Goal: Task Accomplishment & Management: Manage account settings

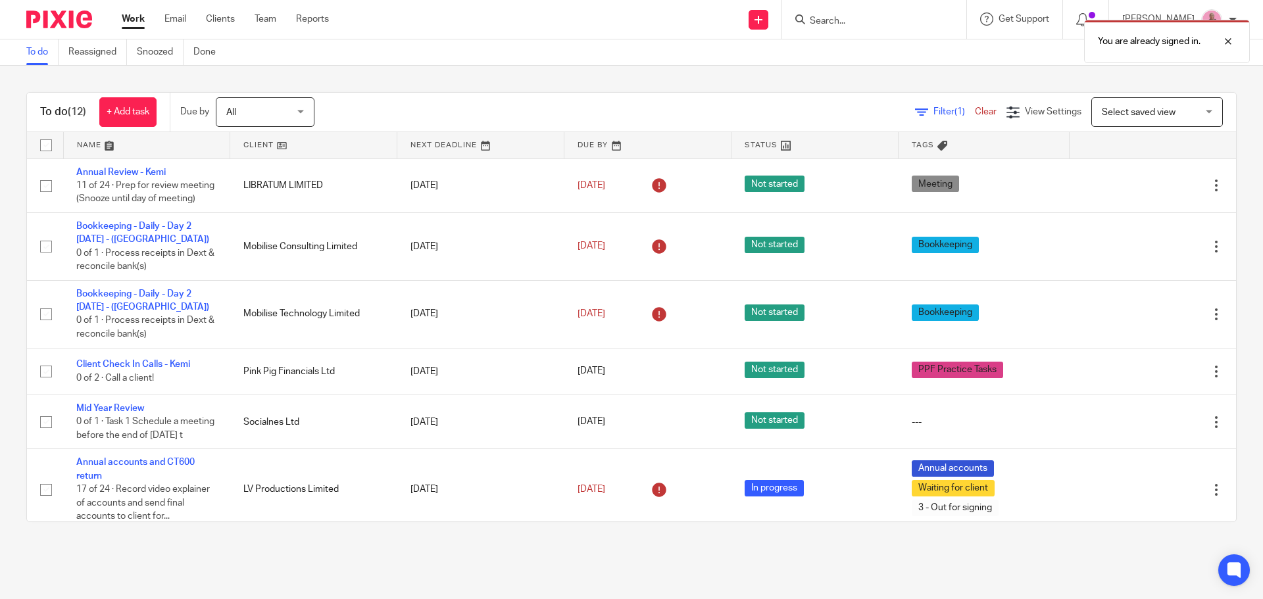
click at [833, 24] on div "You are already signed in." at bounding box center [940, 38] width 618 height 50
click at [863, 24] on div "You are already signed in." at bounding box center [940, 38] width 618 height 50
click at [1227, 39] on div at bounding box center [1218, 42] width 36 height 16
click at [914, 24] on input "Search" at bounding box center [867, 22] width 118 height 12
paste input "STUDIO"
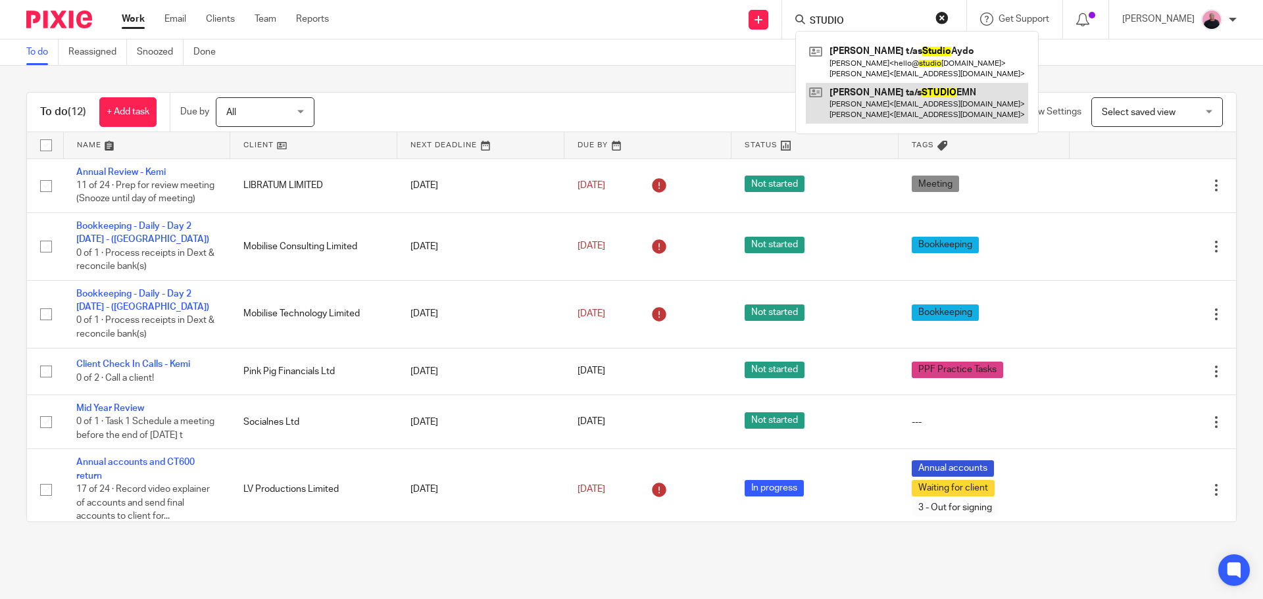
type input "STUDIO"
click at [952, 100] on link at bounding box center [917, 103] width 222 height 41
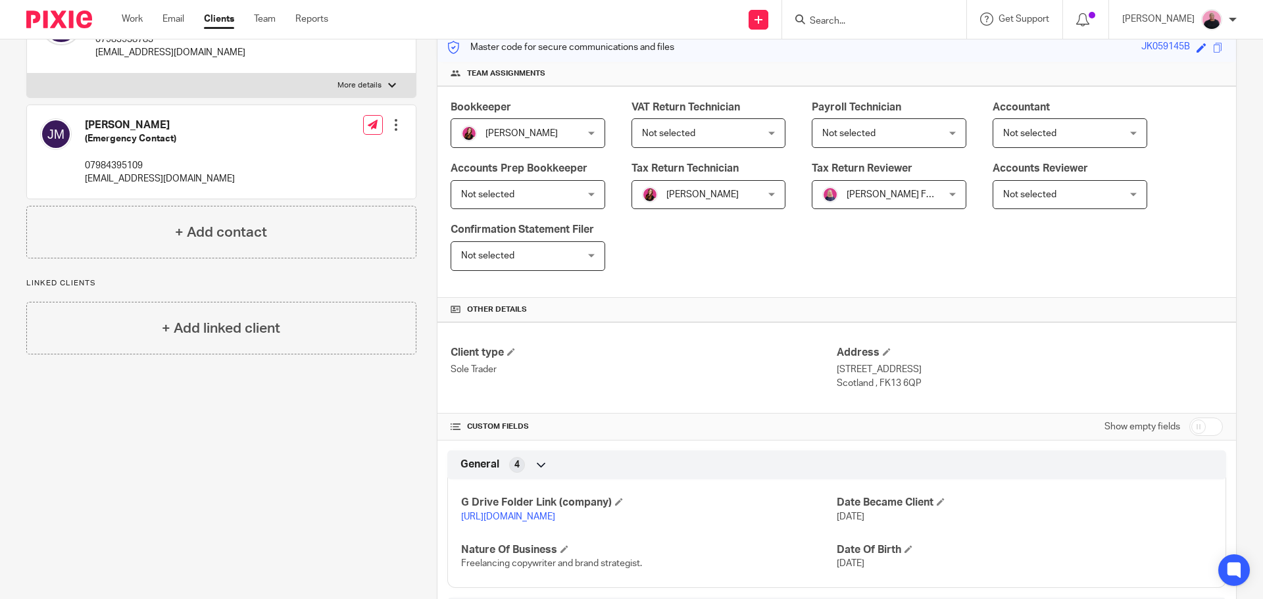
scroll to position [182, 0]
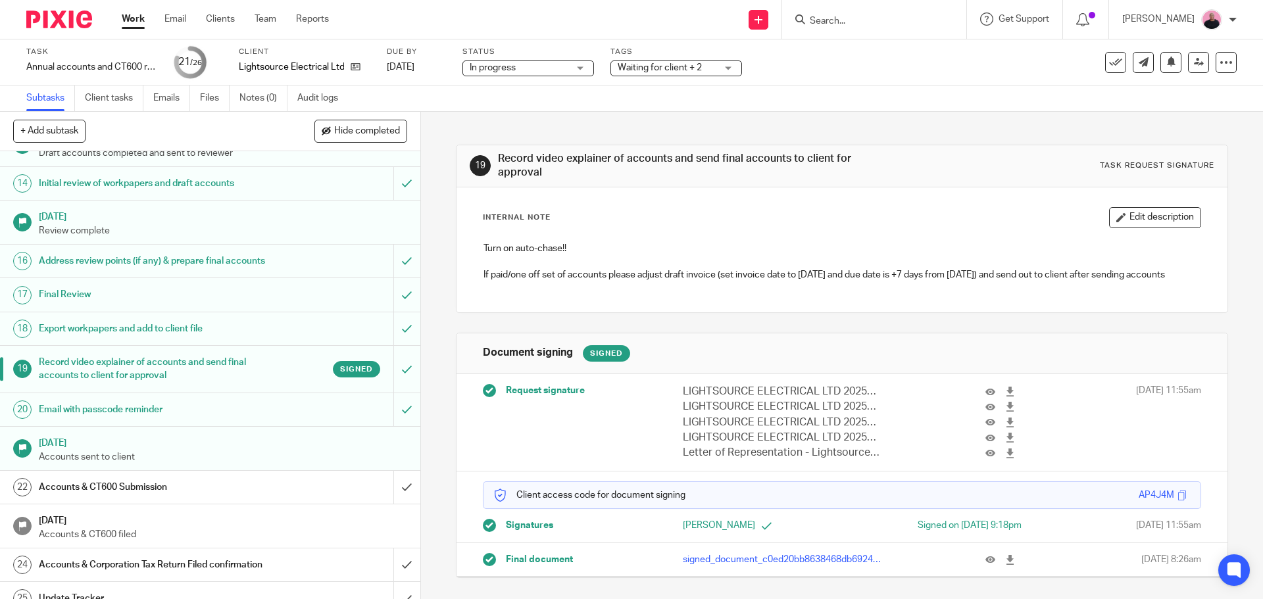
scroll to position [652, 0]
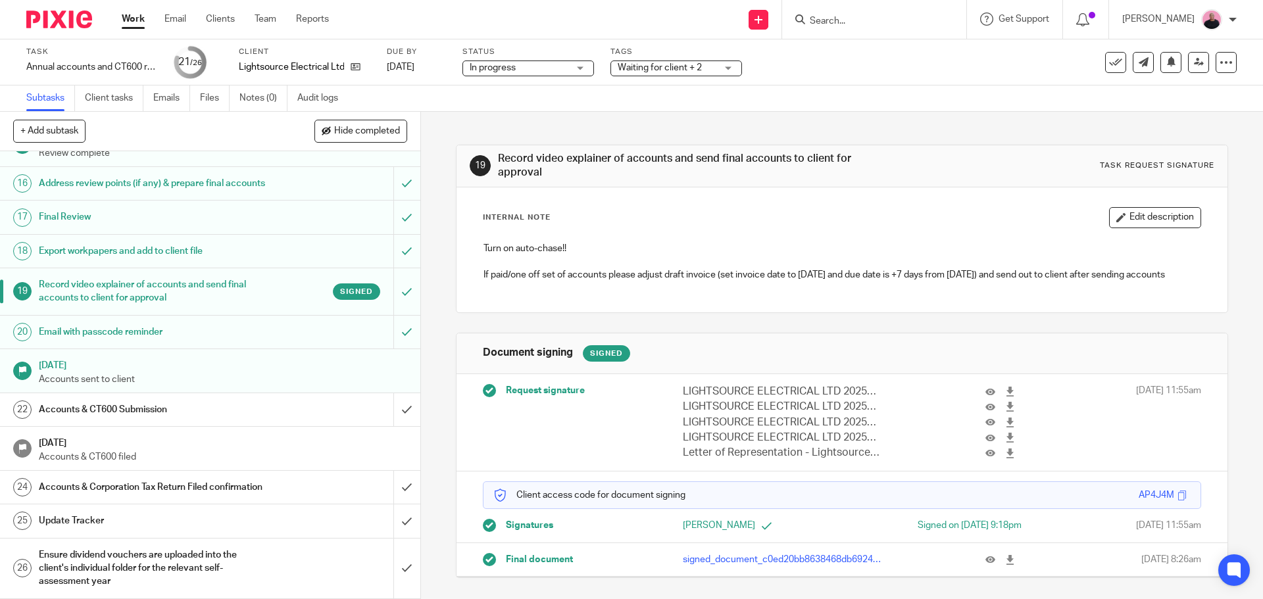
click at [303, 400] on div "Accounts & CT600 Submission" at bounding box center [209, 410] width 341 height 20
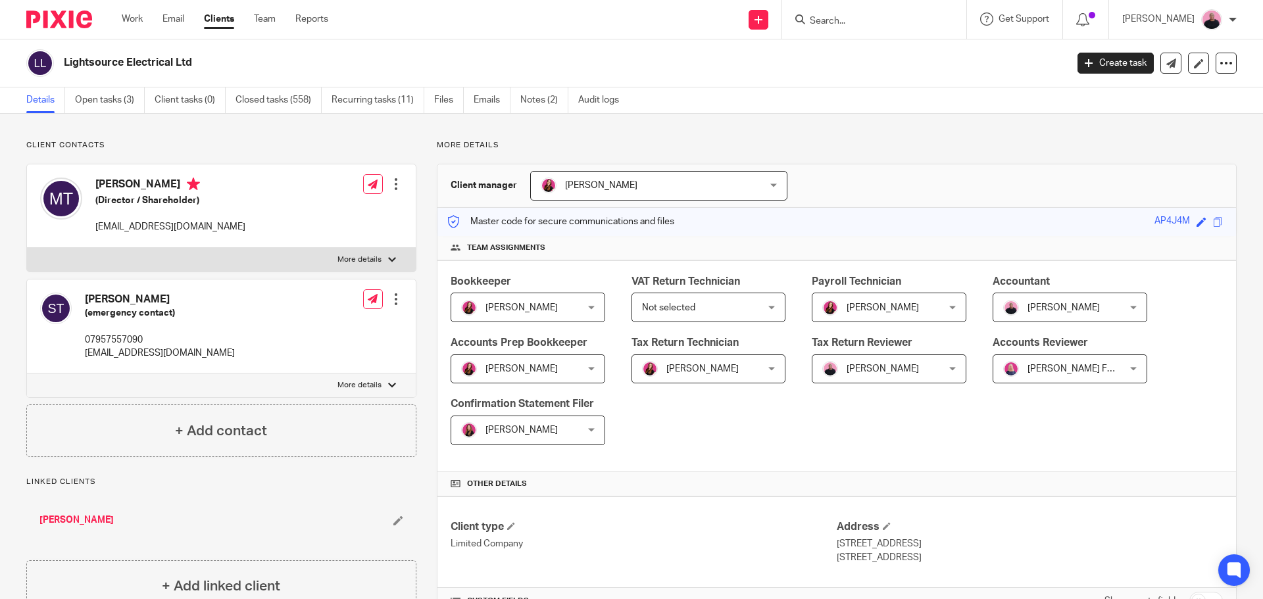
drag, startPoint x: 66, startPoint y: 62, endPoint x: 202, endPoint y: 61, distance: 135.5
click at [202, 61] on h2 "Lightsource Electrical Ltd" at bounding box center [461, 63] width 795 height 14
copy h2 "Lightsource Electrical Ltd"
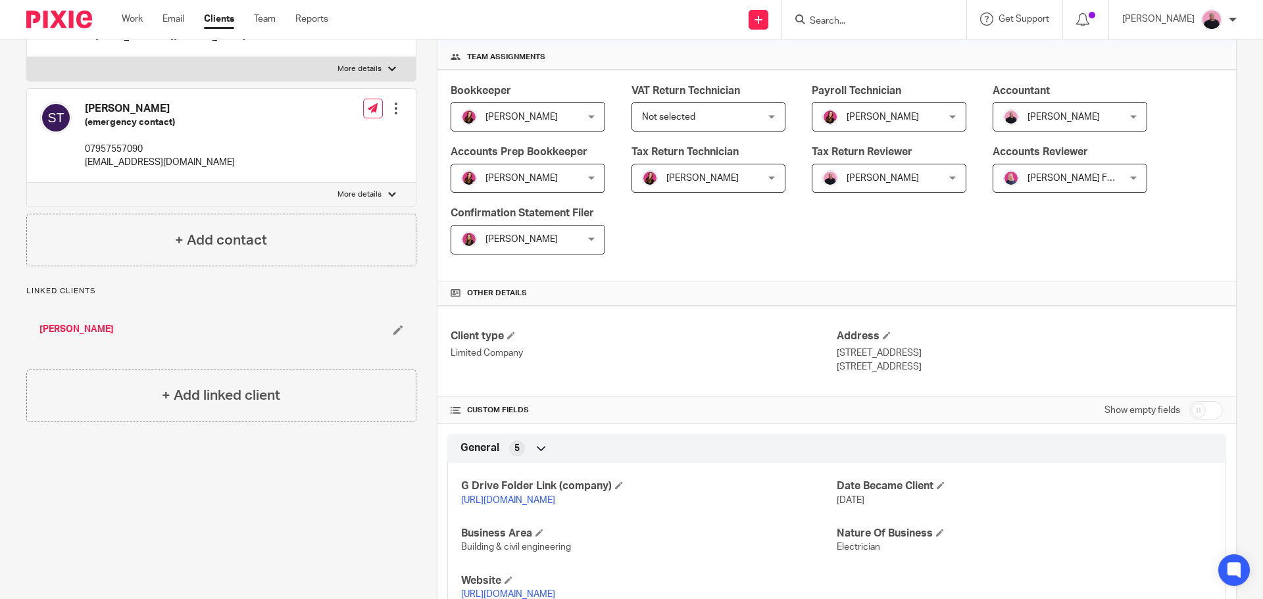
scroll to position [329, 0]
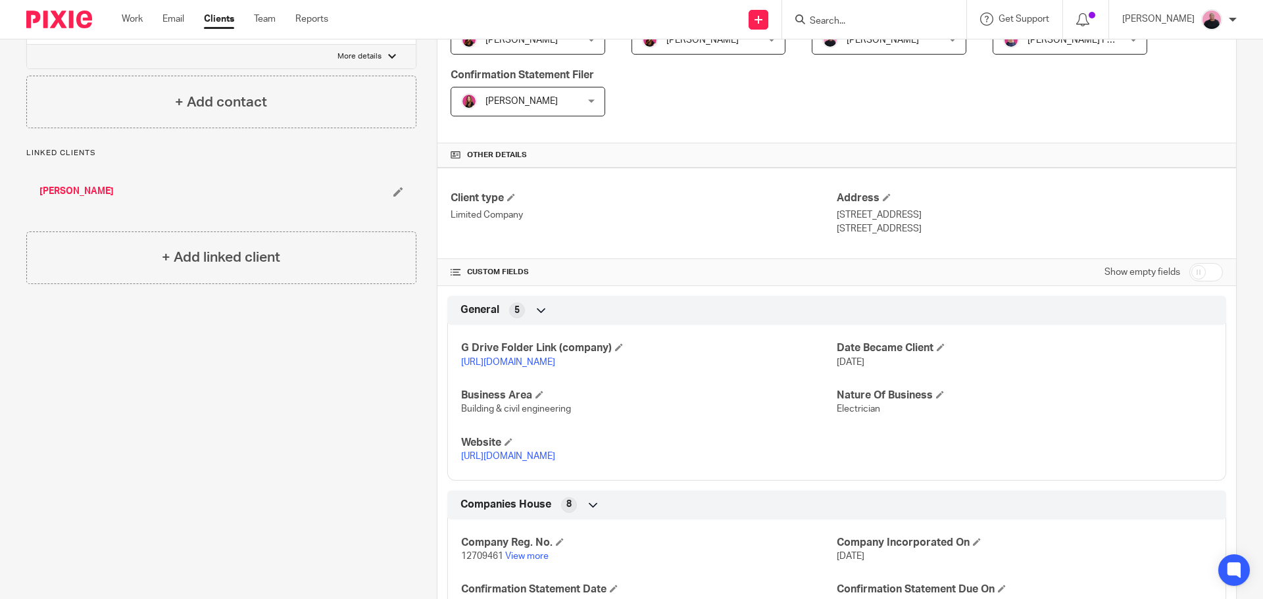
click at [552, 361] on link "https://drive.google.com/drive/folders/1509D9TFGDCabxZth_qAMHL0BGqEz0K4H?usp=dr…" at bounding box center [508, 362] width 94 height 9
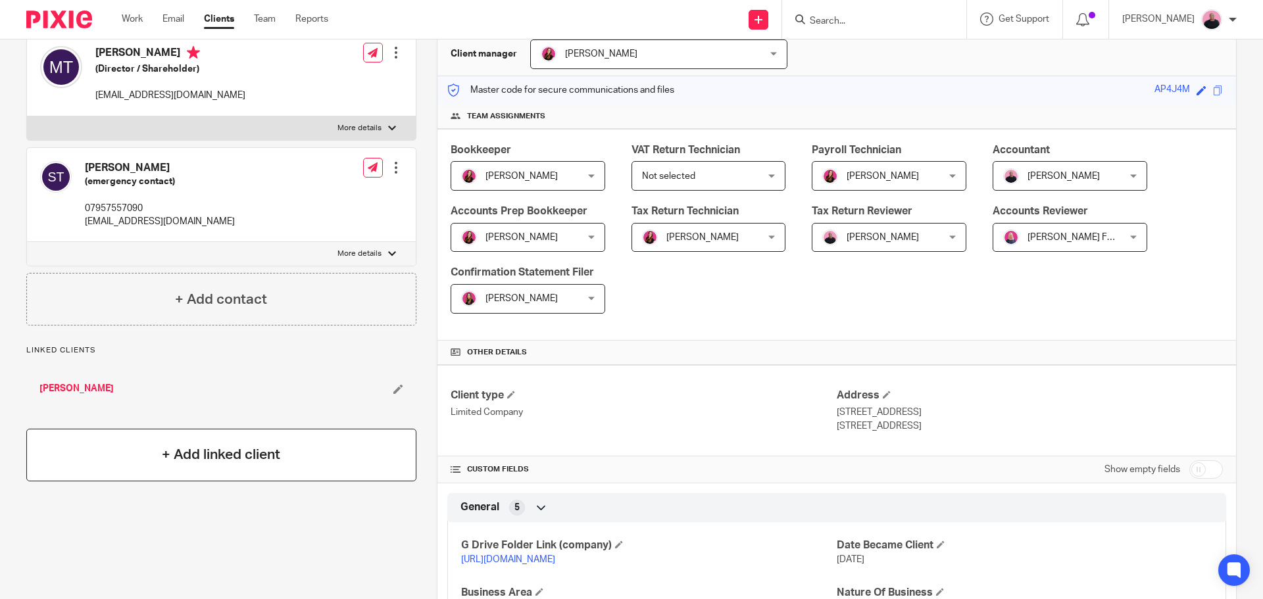
scroll to position [0, 0]
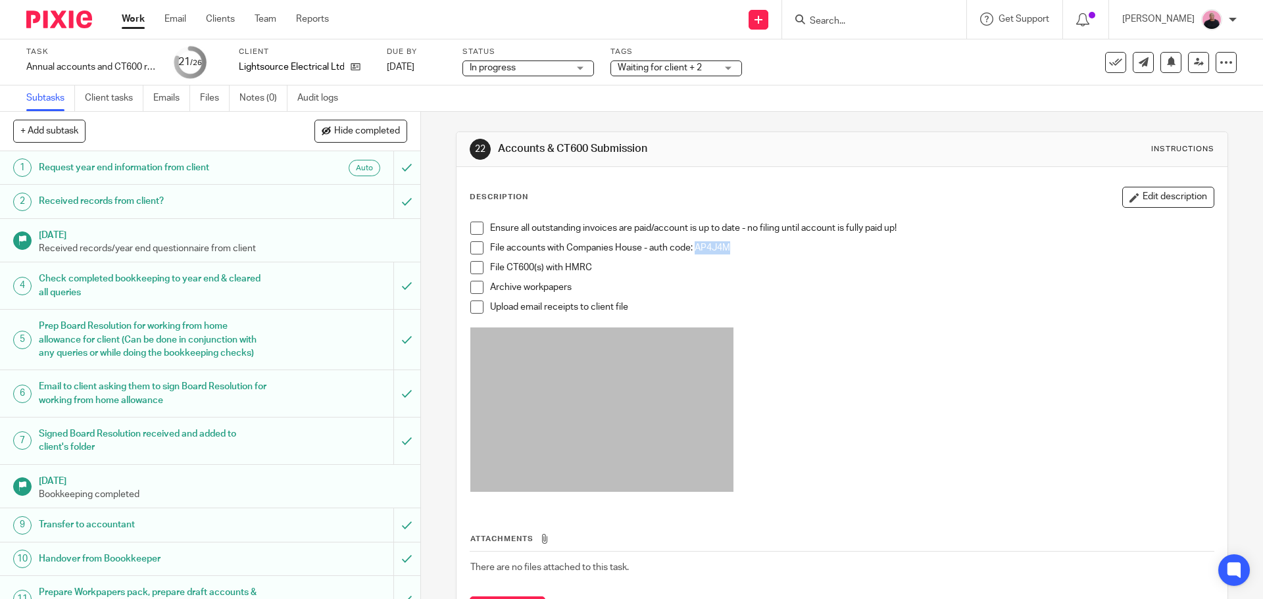
drag, startPoint x: 692, startPoint y: 245, endPoint x: 732, endPoint y: 245, distance: 40.1
click at [732, 245] on p "File accounts with Companies House - auth code: AP4J4M" at bounding box center [851, 247] width 723 height 13
drag, startPoint x: 725, startPoint y: 245, endPoint x: 691, endPoint y: 249, distance: 33.8
click at [691, 249] on p "File accounts with Companies House - auth code: AP4J4M" at bounding box center [851, 247] width 723 height 13
drag, startPoint x: 693, startPoint y: 248, endPoint x: 730, endPoint y: 248, distance: 36.8
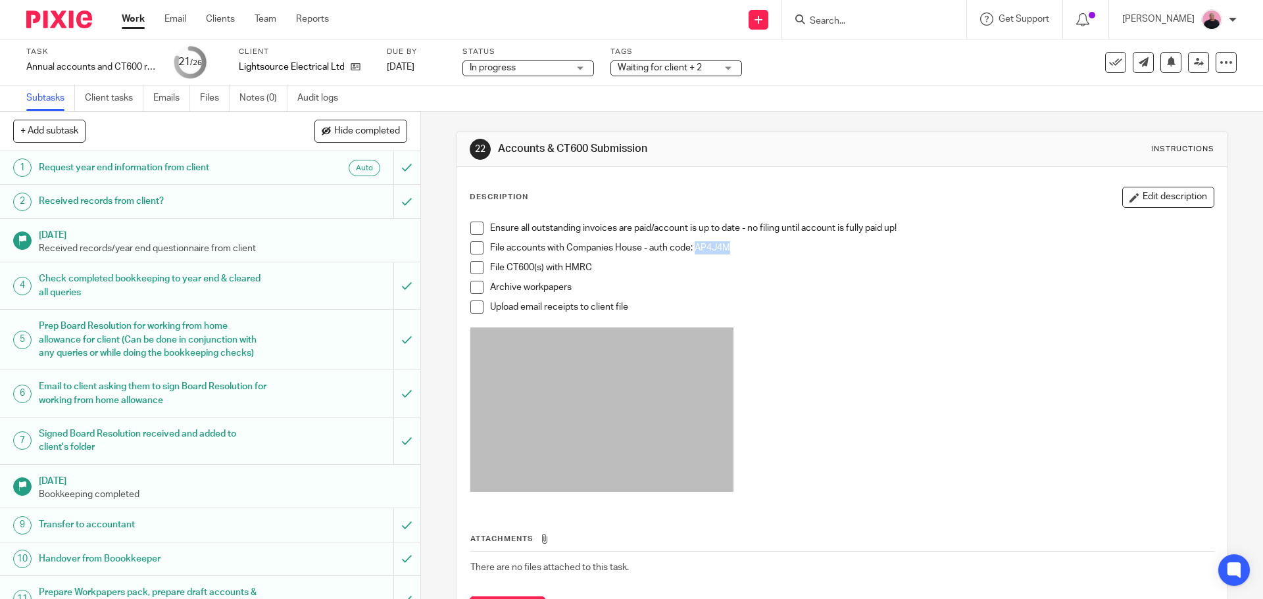
click at [730, 248] on p "File accounts with Companies House - auth code: AP4J4M" at bounding box center [851, 247] width 723 height 13
copy p "AP4J4M"
click at [470, 228] on span at bounding box center [476, 228] width 13 height 13
click at [472, 245] on span at bounding box center [476, 247] width 13 height 13
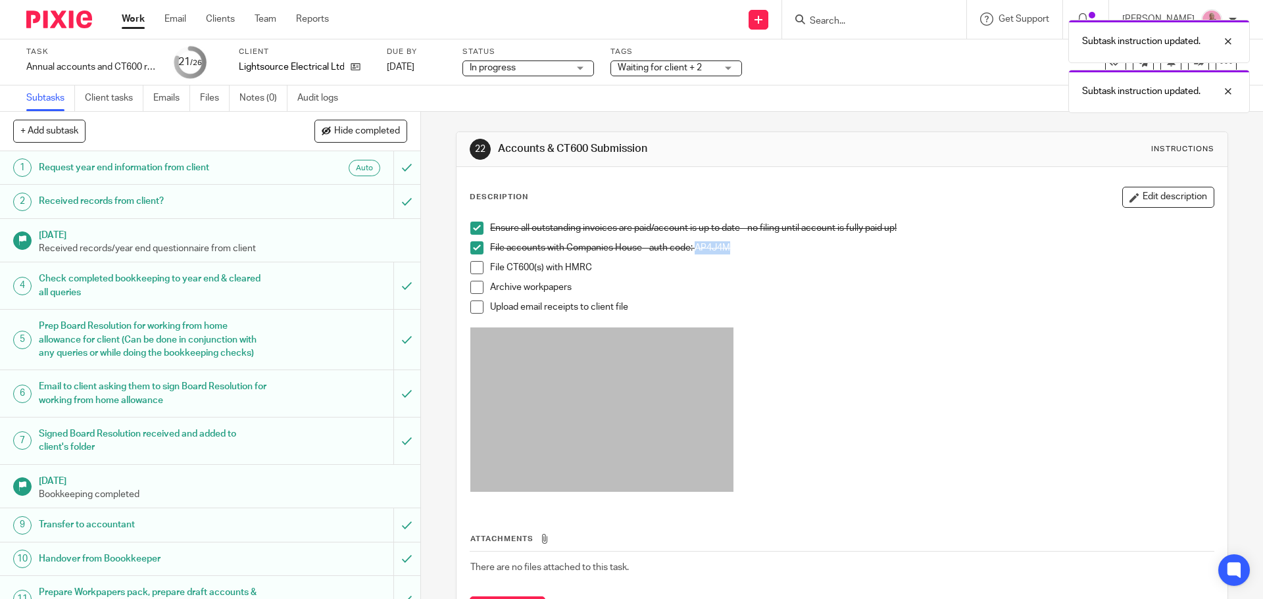
drag, startPoint x: 473, startPoint y: 268, endPoint x: 472, endPoint y: 276, distance: 8.0
click at [472, 268] on span at bounding box center [476, 267] width 13 height 13
click at [470, 287] on span at bounding box center [476, 287] width 13 height 13
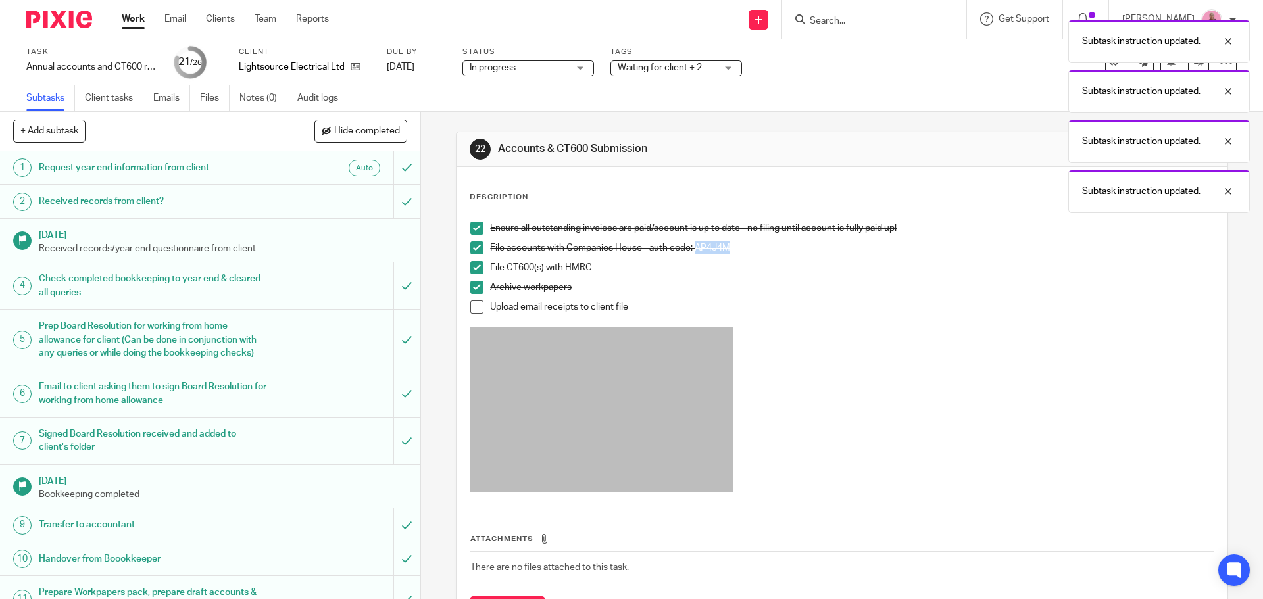
click at [475, 312] on span at bounding box center [476, 307] width 13 height 13
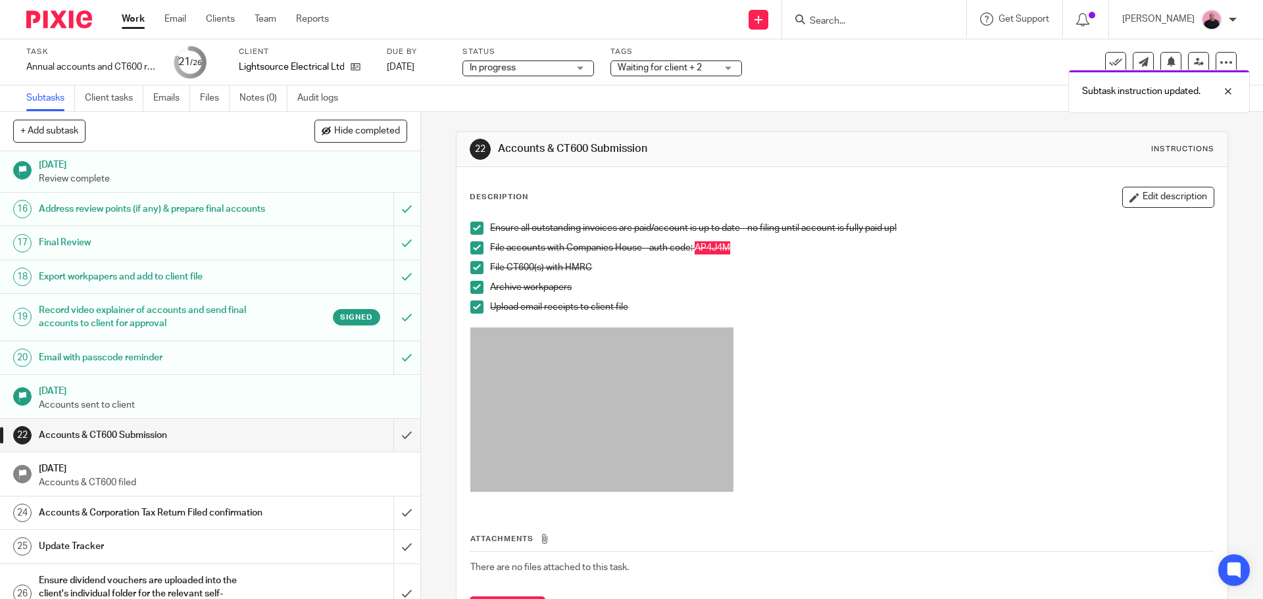
scroll to position [652, 0]
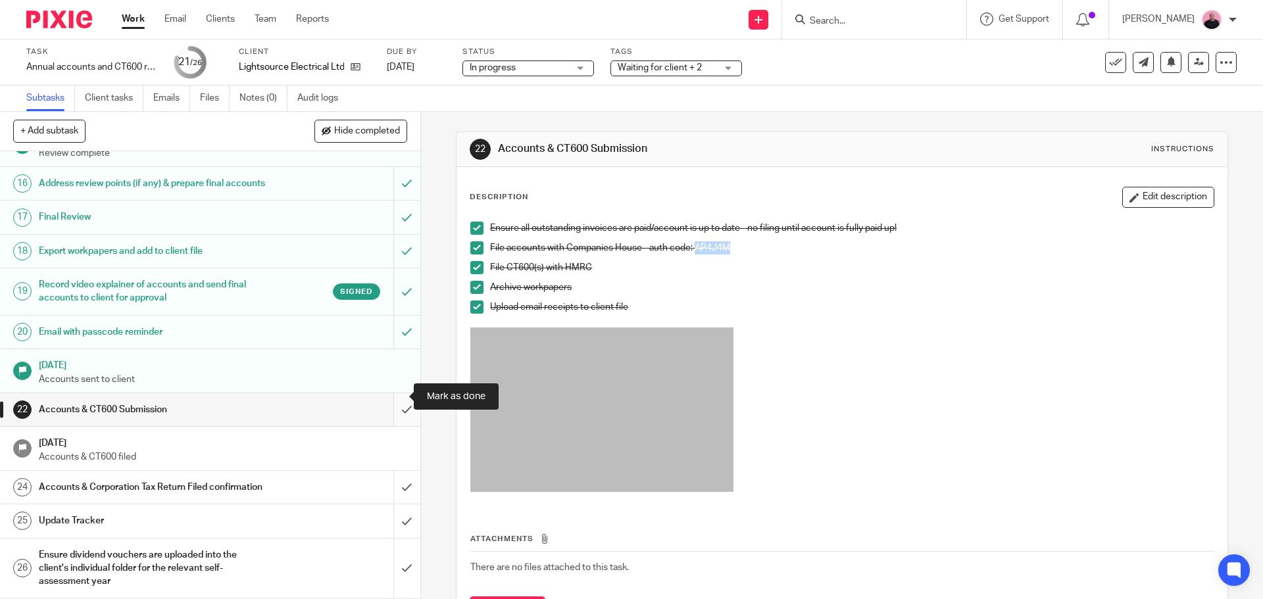
click at [390, 397] on input "submit" at bounding box center [210, 409] width 420 height 33
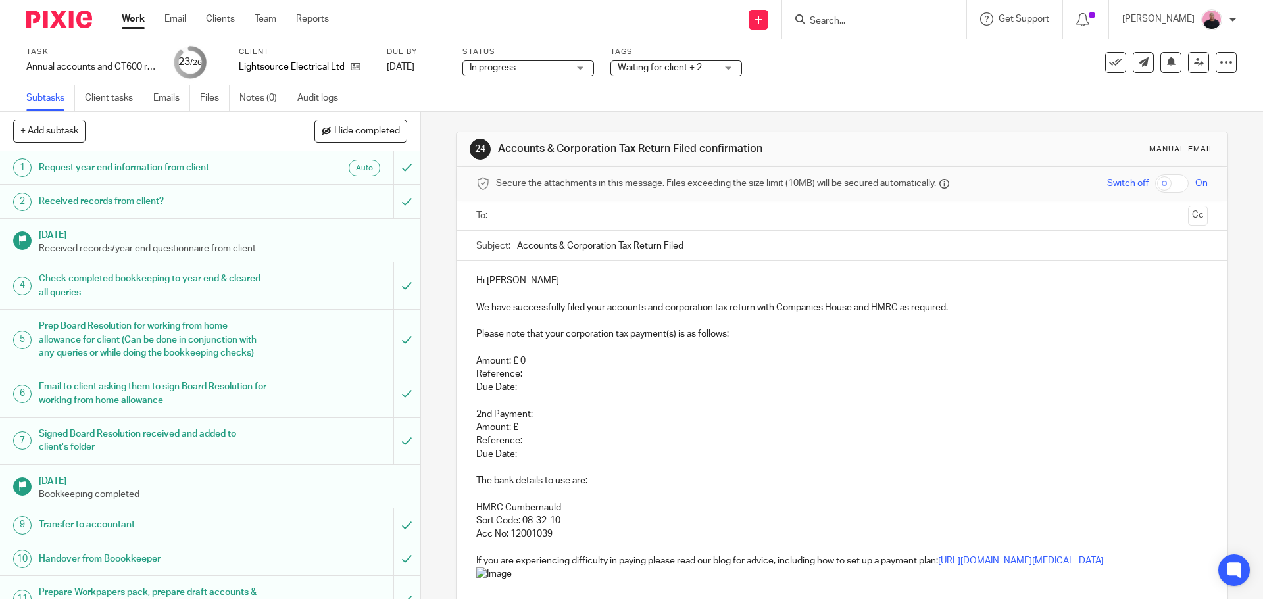
click at [674, 61] on span "Waiting for client + 2" at bounding box center [667, 68] width 99 height 14
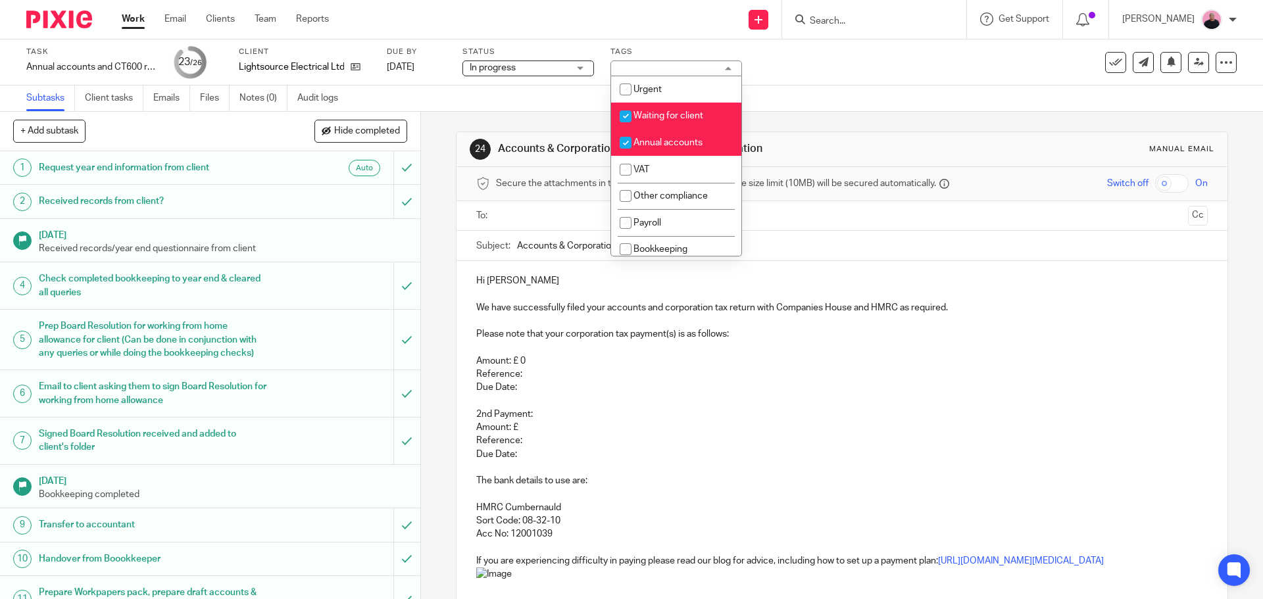
click at [673, 114] on span "Waiting for client" at bounding box center [668, 115] width 70 height 9
checkbox input "false"
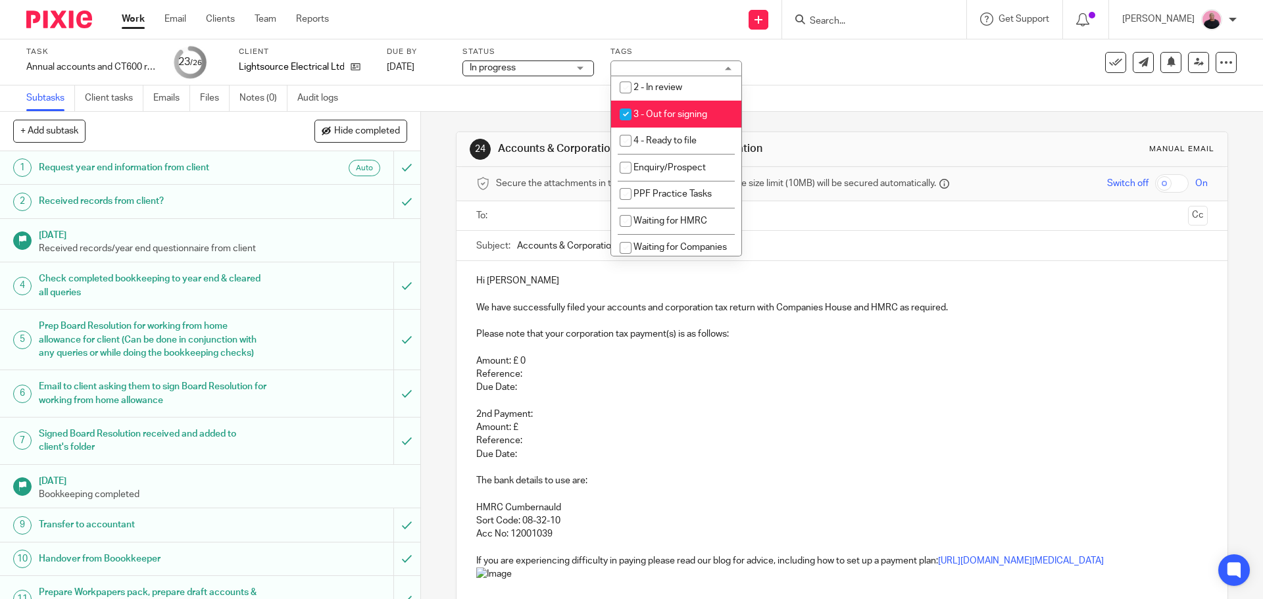
scroll to position [263, 0]
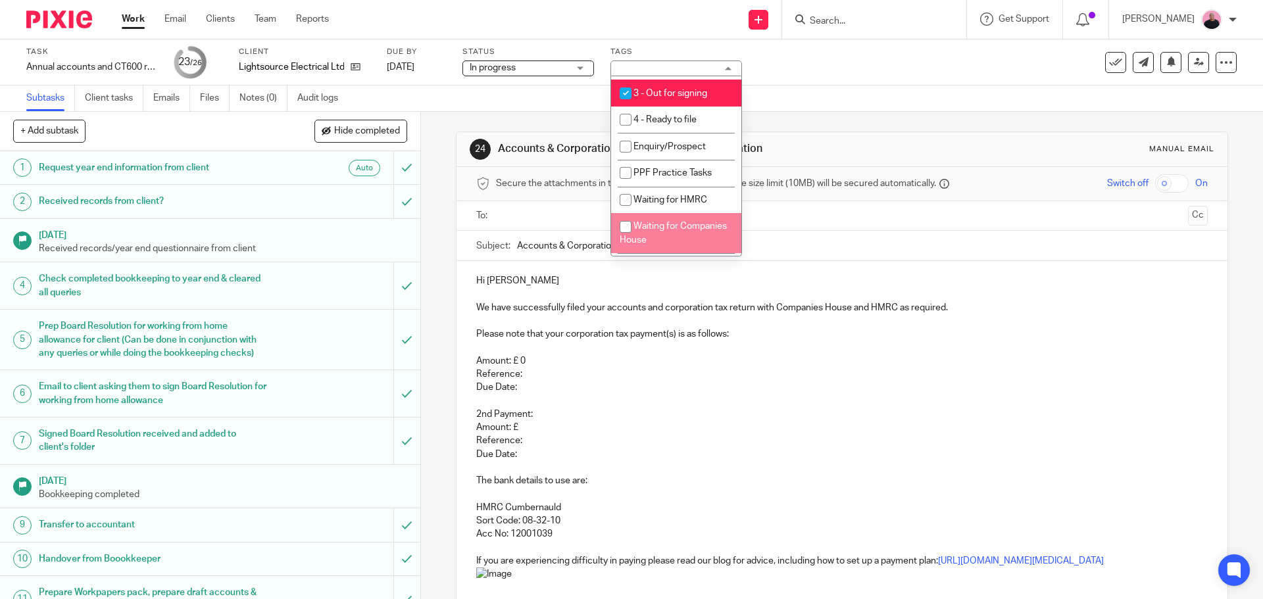
click at [677, 236] on span "Waiting for Companies House" at bounding box center [673, 233] width 107 height 23
checkbox input "true"
click at [623, 201] on input "checkbox" at bounding box center [625, 199] width 25 height 25
checkbox input "true"
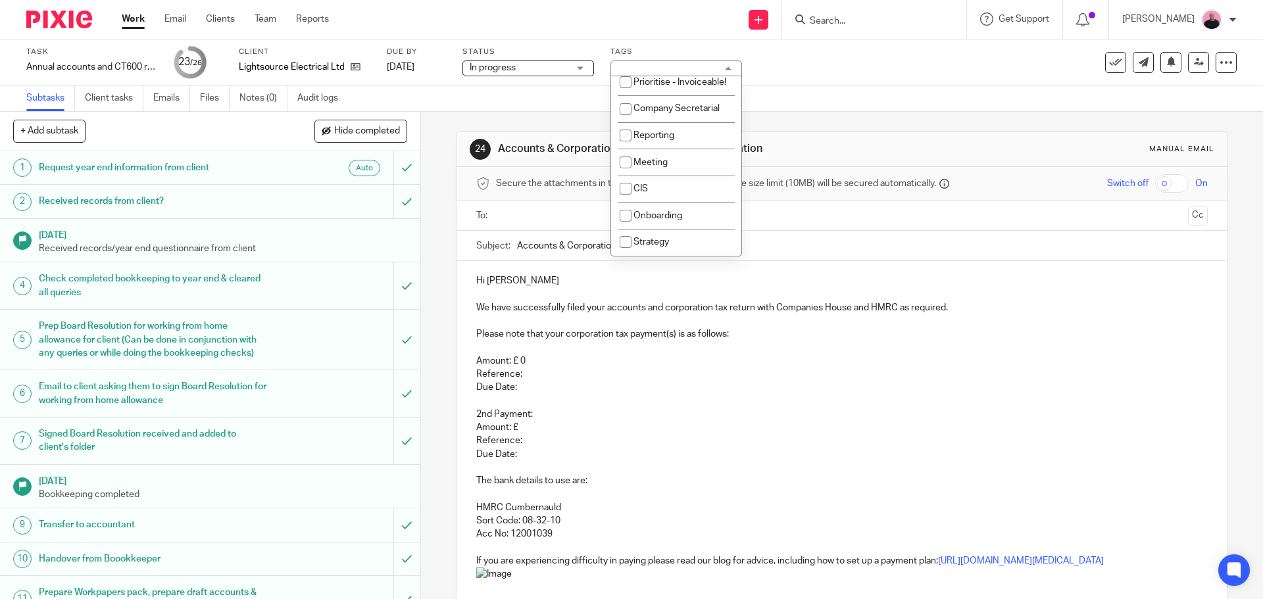
scroll to position [501, 0]
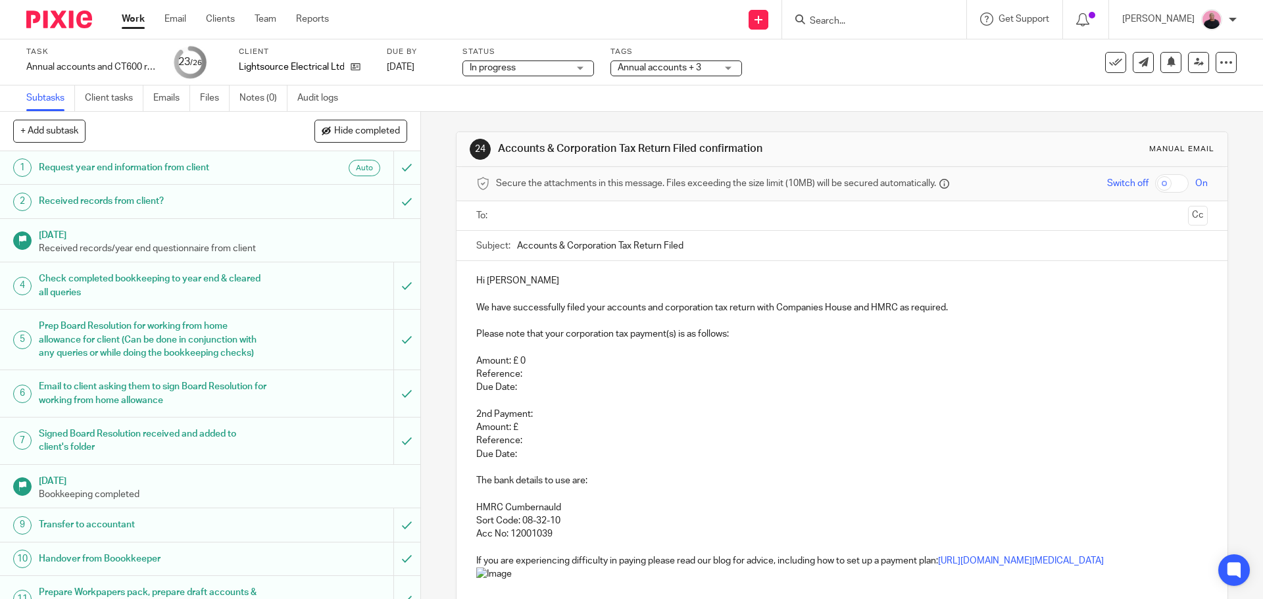
click at [994, 331] on p "Please note that your corporation tax payment(s) is as follows:" at bounding box center [841, 334] width 731 height 13
click at [650, 380] on p "Reference:" at bounding box center [841, 374] width 731 height 13
click at [490, 344] on p at bounding box center [841, 347] width 731 height 13
click at [476, 334] on p "Please note that your corporation tax payment(s) is as follows:" at bounding box center [841, 334] width 731 height 13
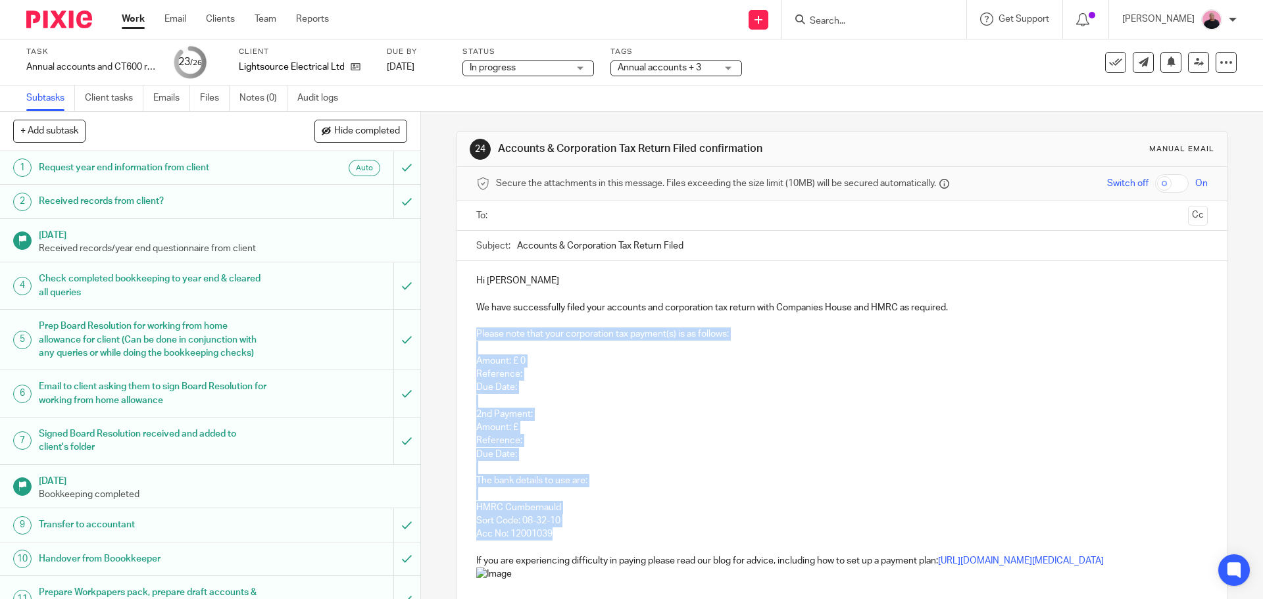
drag, startPoint x: 521, startPoint y: 351, endPoint x: 583, endPoint y: 529, distance: 188.9
click at [583, 529] on div "Hi Mark We have successfully filed your accounts and corporation tax return wit…" at bounding box center [841, 540] width 770 height 559
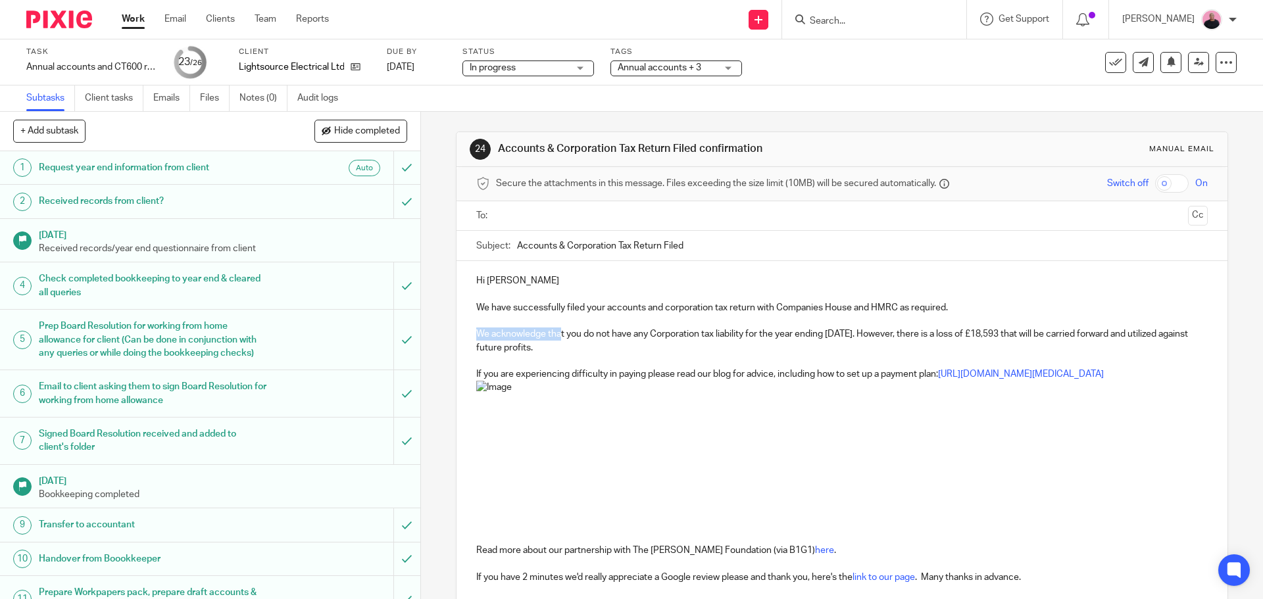
drag, startPoint x: 559, startPoint y: 337, endPoint x: 474, endPoint y: 341, distance: 84.9
click at [476, 341] on p "We acknowledge that you do not have any Corporation tax liability for the year …" at bounding box center [841, 341] width 731 height 27
click at [824, 431] on p at bounding box center [841, 462] width 731 height 163
click at [971, 331] on p "As we have previously communicated that you do not have any Corporation tax lia…" at bounding box center [841, 341] width 731 height 27
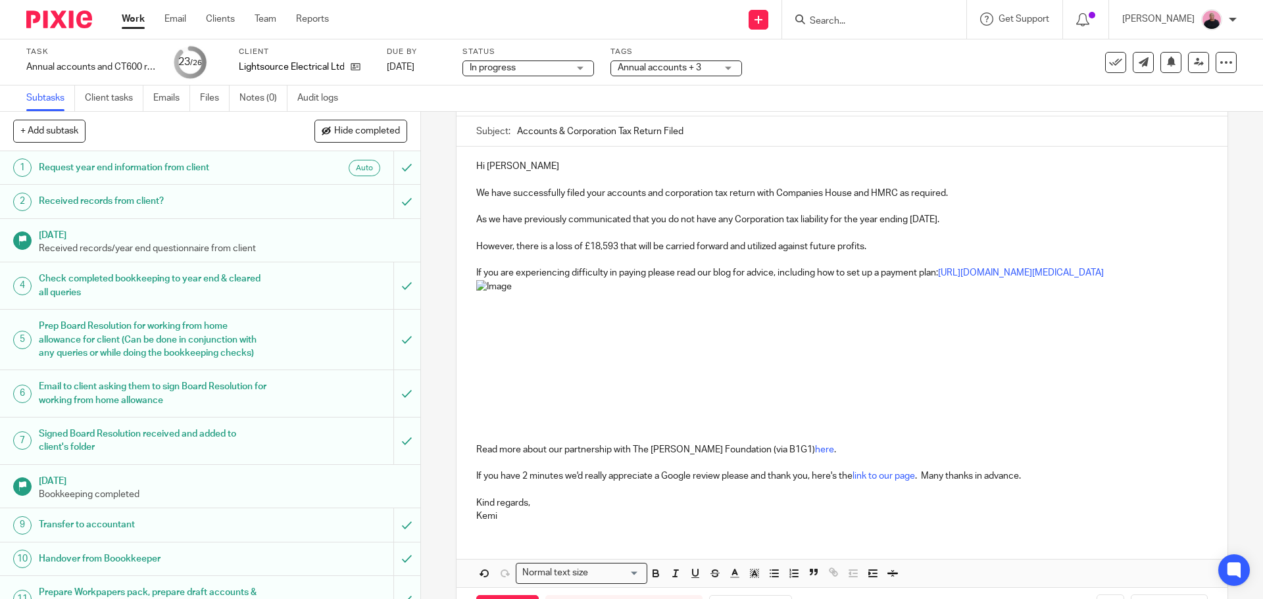
scroll to position [0, 0]
